Goal: Check status

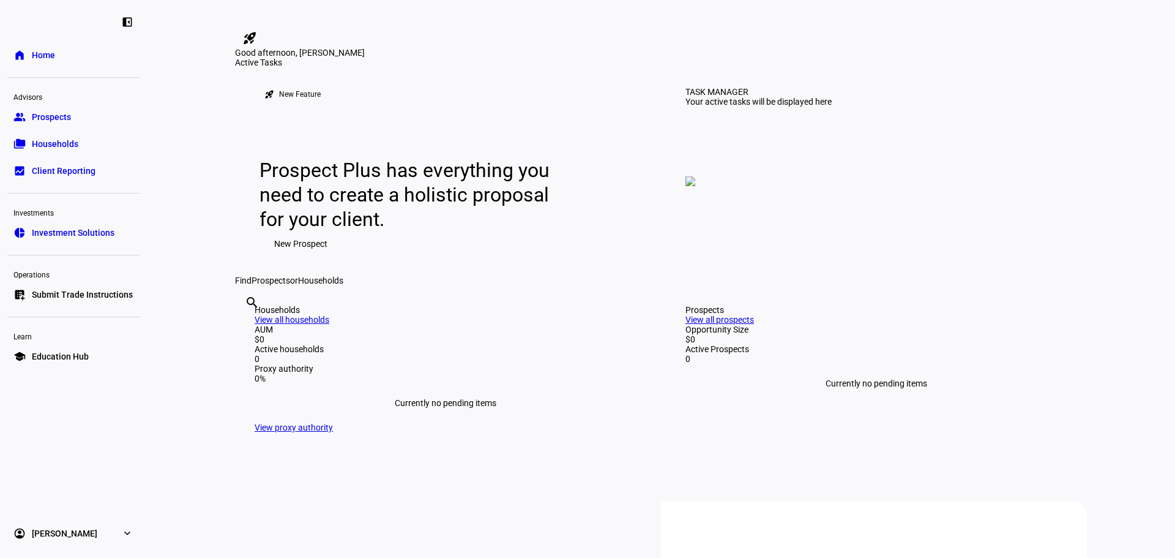
click at [69, 121] on span "Prospects" at bounding box center [51, 117] width 39 height 12
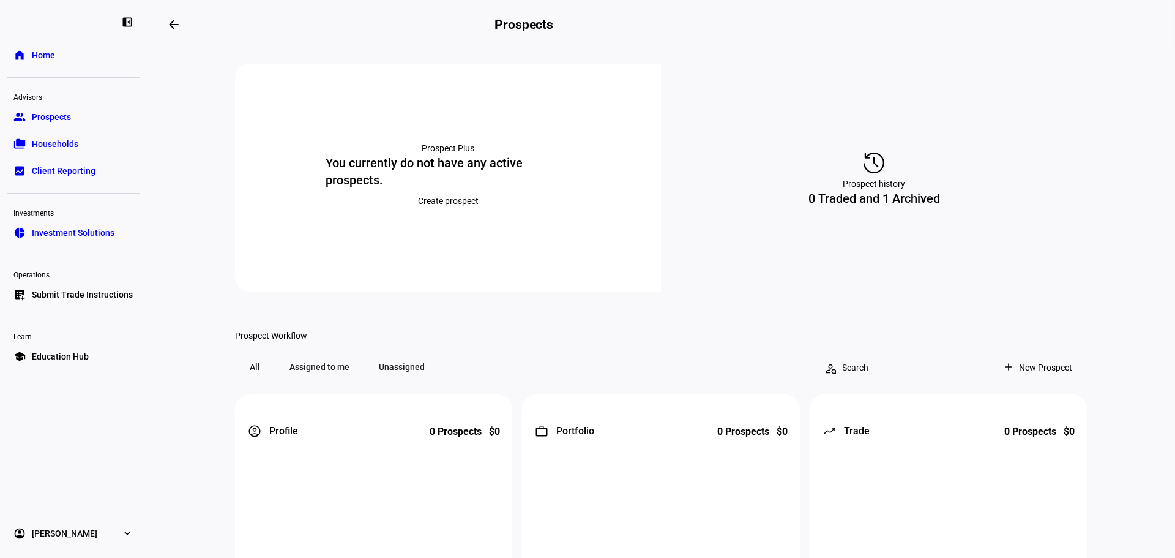
click at [886, 198] on div "history Prospect history 0 Traded and 1 Archived" at bounding box center [874, 178] width 426 height 228
click at [903, 206] on div "0 Traded and 1 Archived" at bounding box center [875, 198] width 132 height 17
click at [853, 146] on div "history Prospect history 0 Traded and 1 Archived" at bounding box center [874, 178] width 426 height 228
click at [862, 151] on mat-icon "history" at bounding box center [873, 162] width 29 height 29
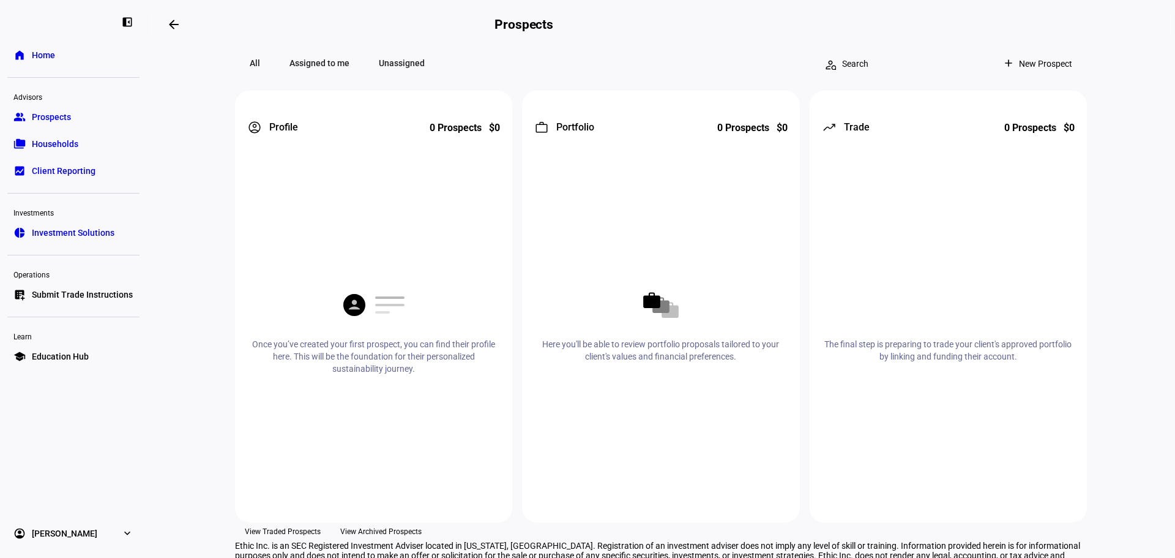
scroll to position [383, 0]
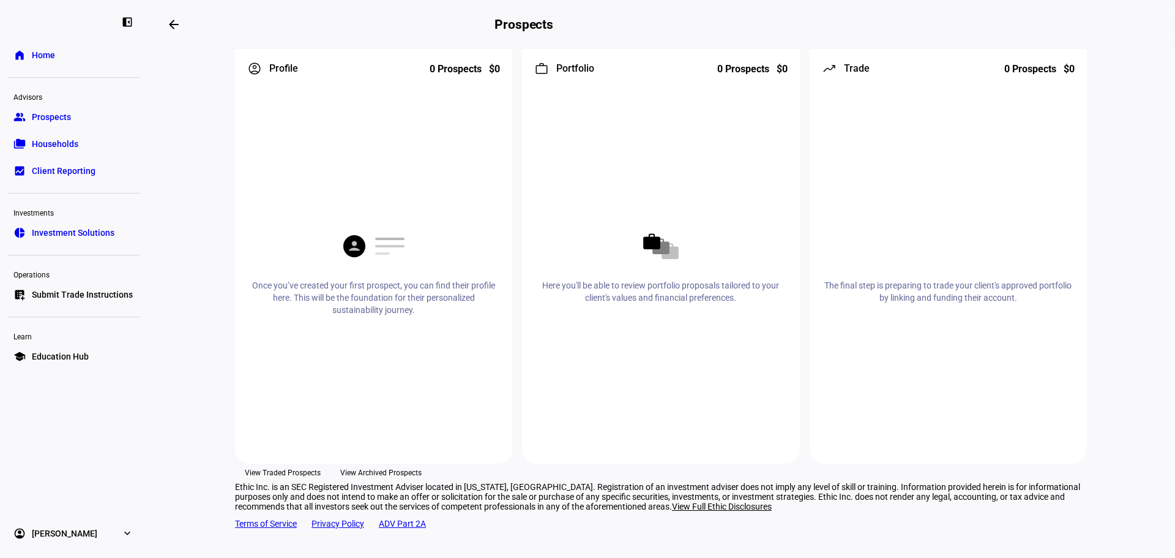
click at [422, 463] on span "View Archived Prospects" at bounding box center [380, 472] width 81 height 18
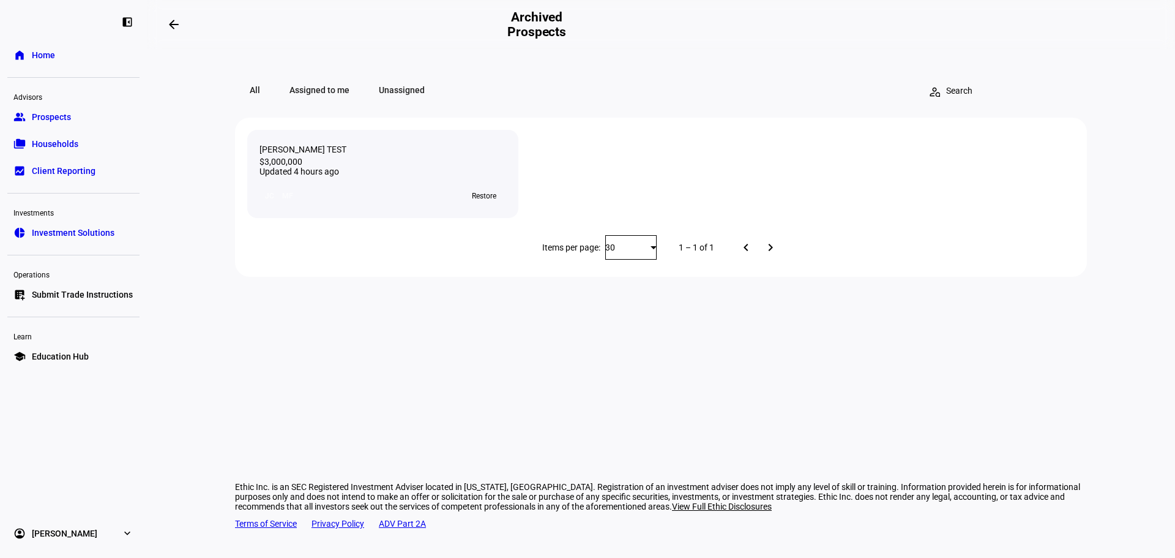
click at [268, 206] on div "JC MF" at bounding box center [279, 196] width 39 height 20
click at [299, 155] on div "[PERSON_NAME] TEST" at bounding box center [383, 149] width 247 height 15
click at [266, 153] on div "[PERSON_NAME] TEST" at bounding box center [383, 149] width 247 height 15
